Goal: Navigation & Orientation: Go to known website

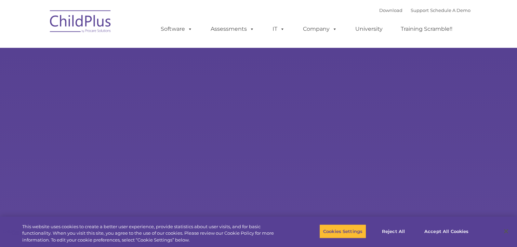
select select "MEDIUM"
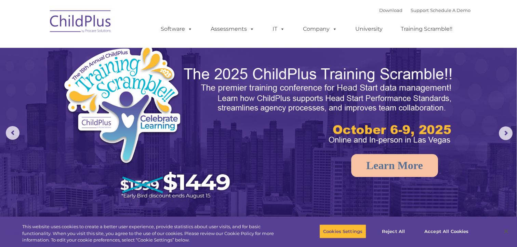
click at [100, 21] on img at bounding box center [80, 22] width 68 height 34
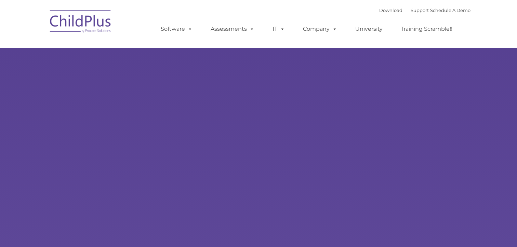
type input ""
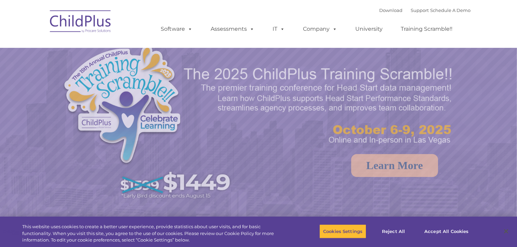
select select "MEDIUM"
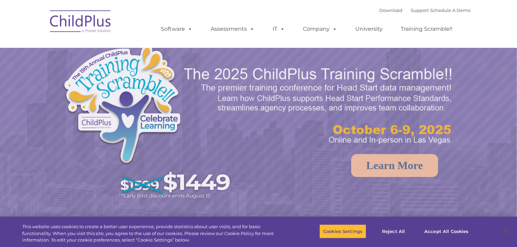
select select "MEDIUM"
